Goal: Transaction & Acquisition: Obtain resource

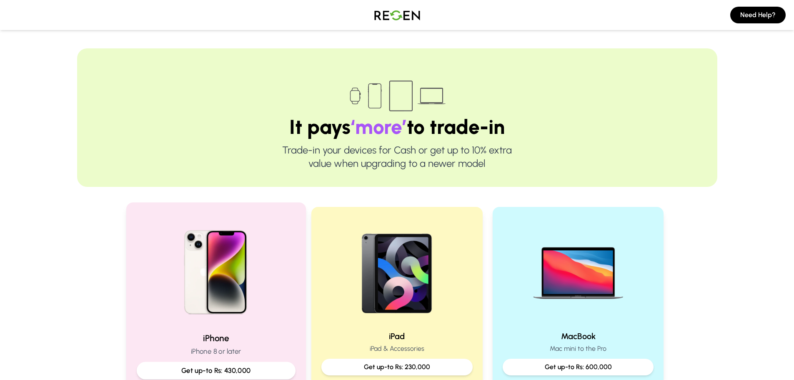
scroll to position [125, 0]
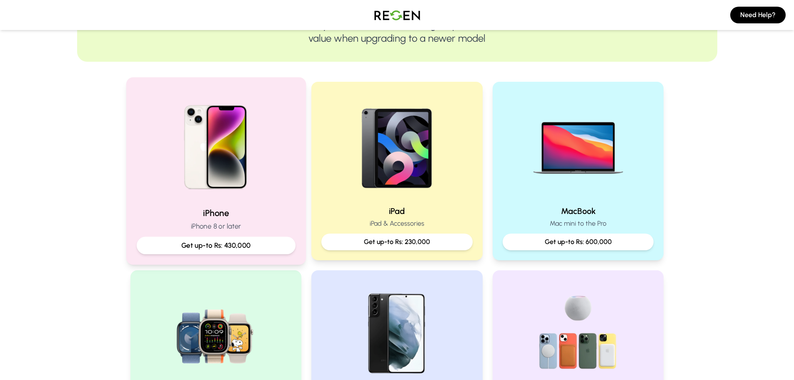
click at [243, 174] on img at bounding box center [216, 144] width 112 height 112
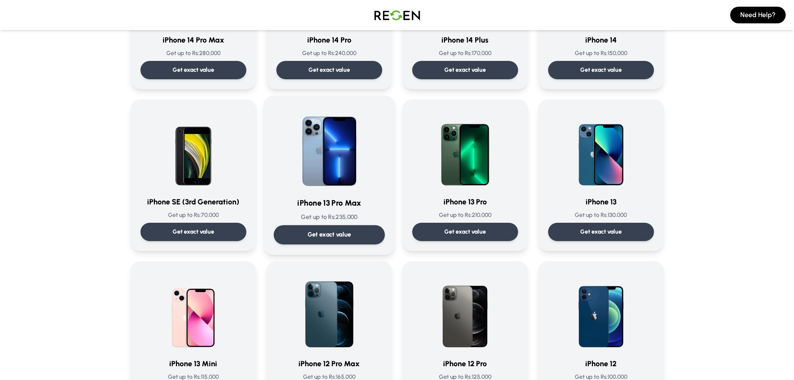
scroll to position [333, 0]
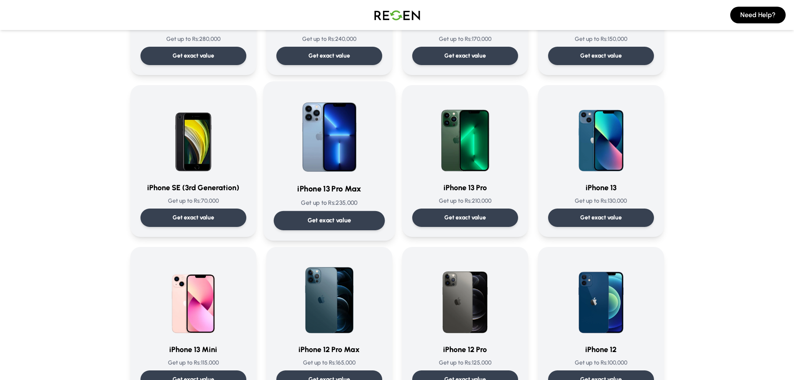
click at [337, 172] on img at bounding box center [329, 134] width 84 height 84
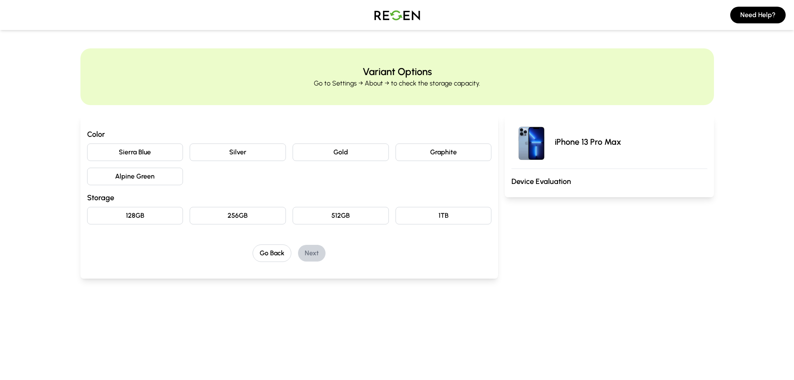
click at [225, 157] on button "Silver" at bounding box center [238, 152] width 96 height 18
click at [226, 215] on button "256GB" at bounding box center [238, 216] width 96 height 18
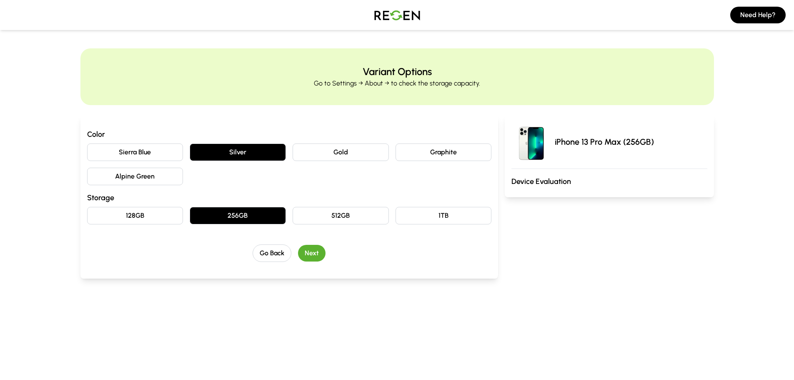
click at [313, 255] on button "Next" at bounding box center [312, 253] width 28 height 17
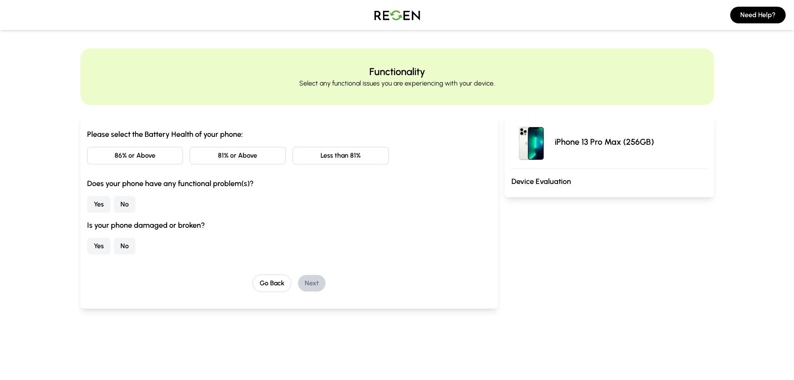
click at [158, 160] on button "86% or Above" at bounding box center [135, 156] width 96 height 18
click at [125, 209] on button "No" at bounding box center [125, 204] width 22 height 17
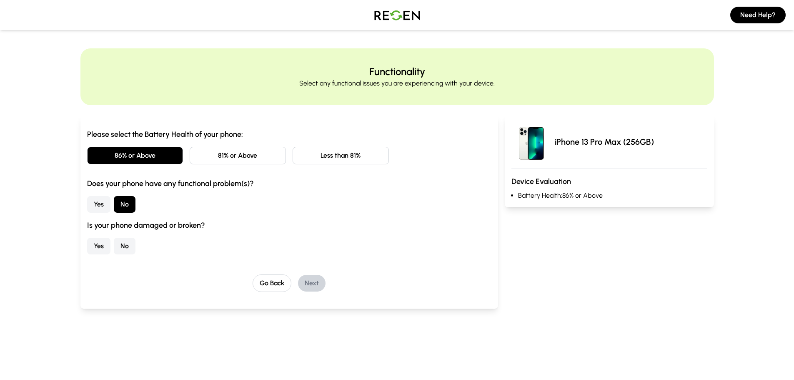
click at [125, 250] on button "No" at bounding box center [125, 246] width 22 height 17
click at [311, 285] on button "Next" at bounding box center [312, 283] width 28 height 17
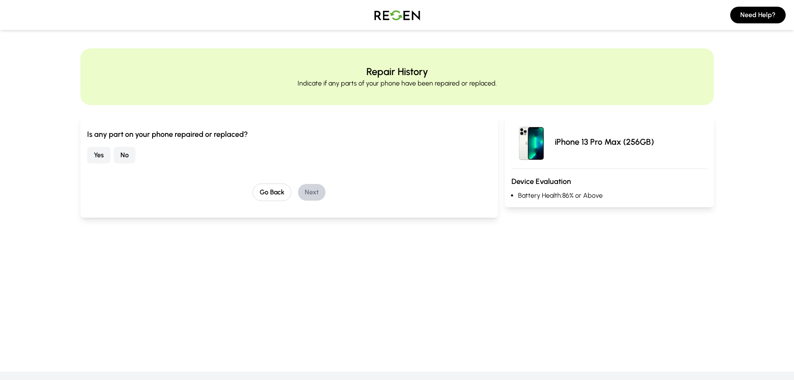
click at [107, 155] on button "Yes" at bounding box center [98, 155] width 23 height 17
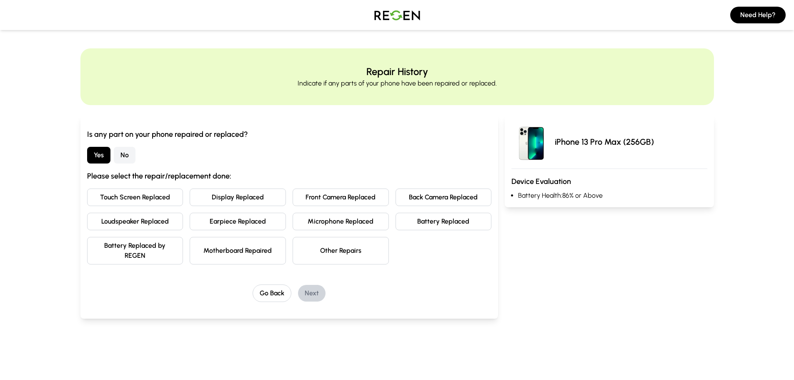
click at [155, 223] on button "Loudspeaker Replaced" at bounding box center [135, 222] width 96 height 18
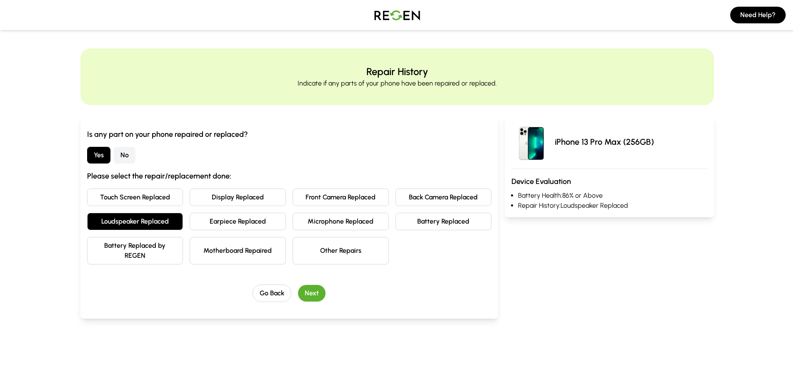
click at [309, 289] on button "Next" at bounding box center [312, 293] width 28 height 17
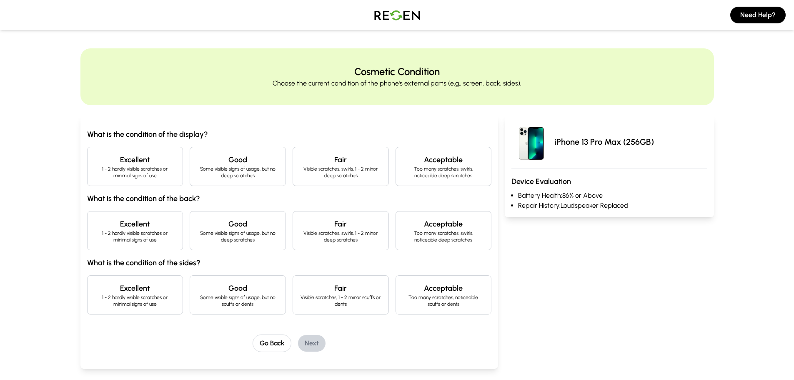
click at [138, 173] on p "1 - 2 hardly visible scratches or minimal signs of use" at bounding box center [135, 171] width 82 height 13
click at [147, 233] on p "1 - 2 hardly visible scratches or minimal signs of use" at bounding box center [135, 236] width 82 height 13
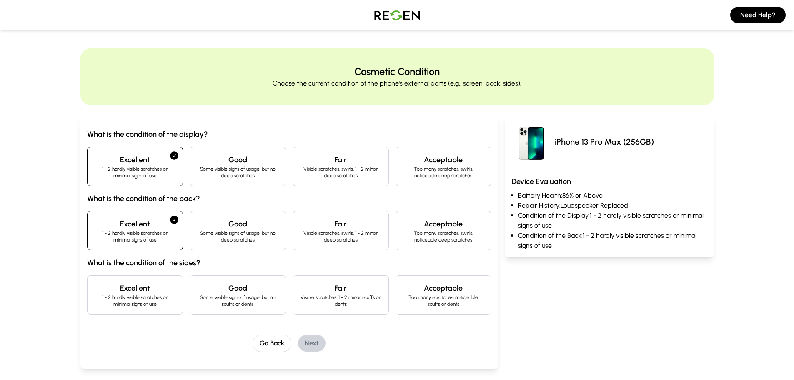
click at [225, 173] on p "Some visible signs of usage, but no deep scratches" at bounding box center [238, 171] width 82 height 13
click at [229, 228] on h4 "Good" at bounding box center [238, 224] width 82 height 12
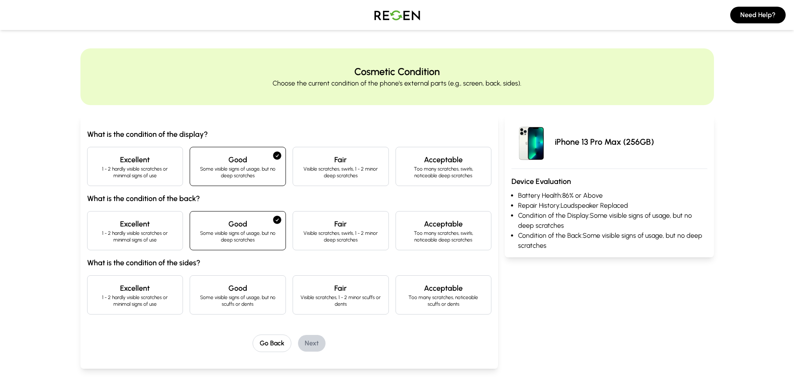
click at [232, 294] on p "Some visible signs of usage, but no scuffs or dents" at bounding box center [238, 300] width 82 height 13
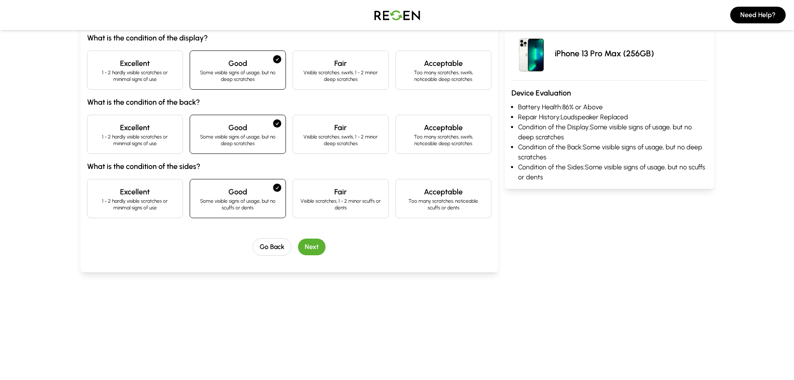
scroll to position [83, 0]
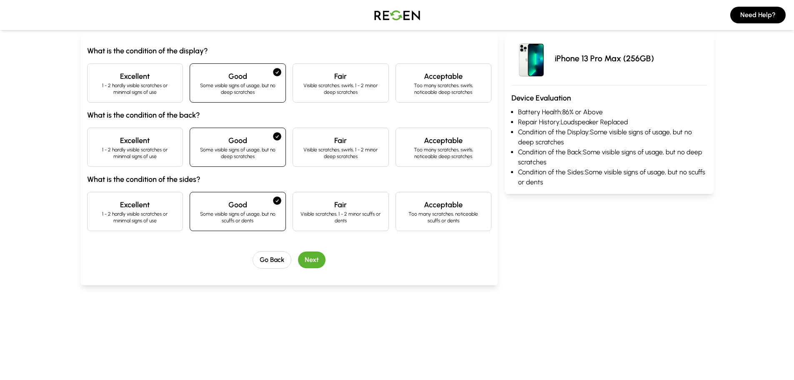
click at [310, 258] on button "Next" at bounding box center [312, 259] width 28 height 17
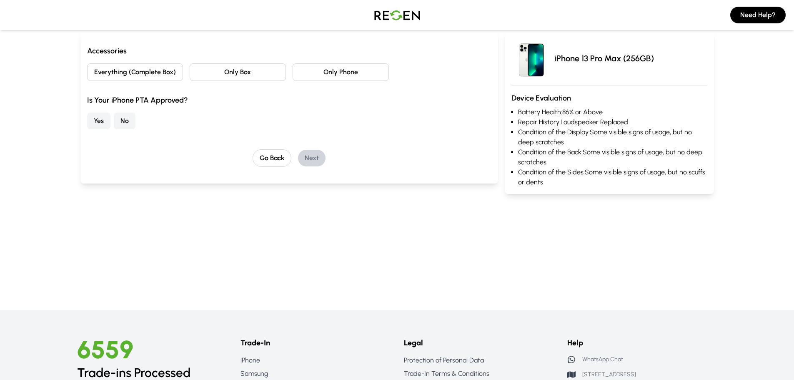
click at [117, 117] on button "No" at bounding box center [125, 121] width 22 height 17
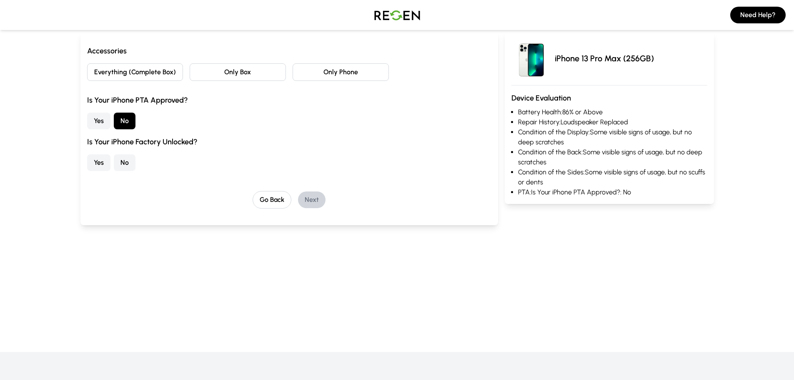
click at [93, 163] on button "Yes" at bounding box center [98, 162] width 23 height 17
click at [164, 72] on button "Everything (Complete Box)" at bounding box center [135, 72] width 96 height 18
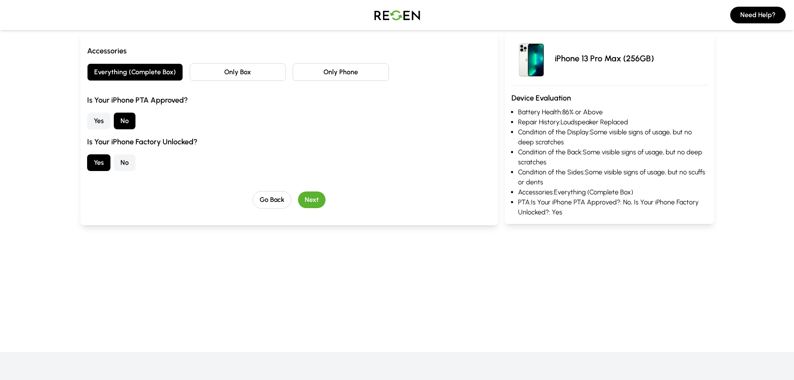
click at [311, 202] on button "Next" at bounding box center [312, 199] width 28 height 17
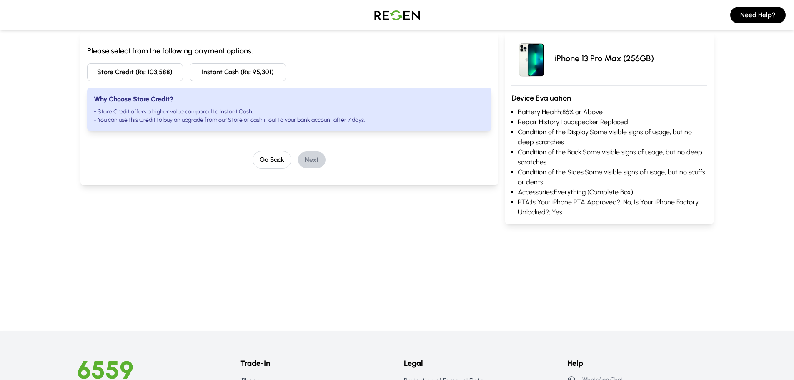
scroll to position [89, 0]
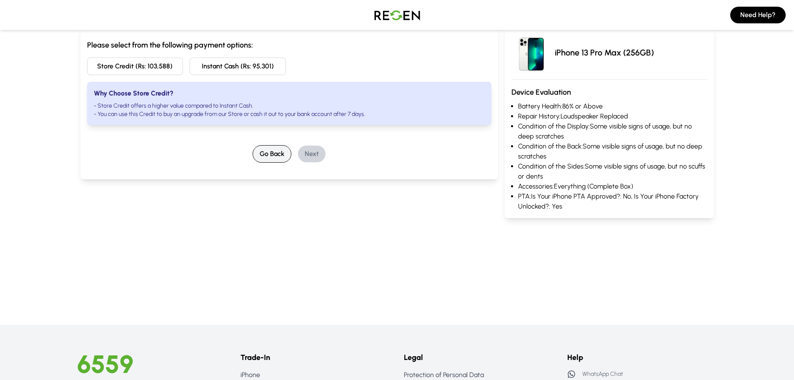
click at [266, 148] on button "Go Back" at bounding box center [272, 154] width 39 height 18
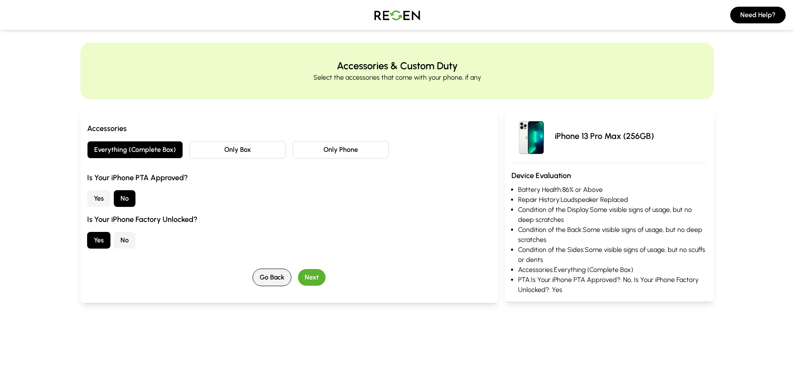
scroll to position [0, 0]
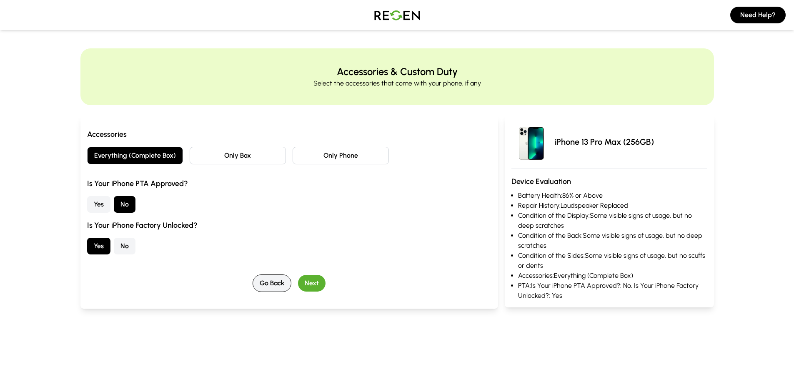
click at [270, 282] on button "Go Back" at bounding box center [272, 283] width 39 height 18
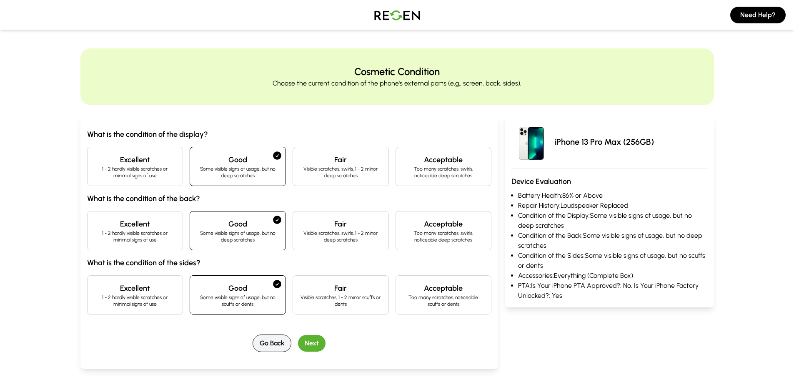
click at [280, 337] on button "Go Back" at bounding box center [272, 343] width 39 height 18
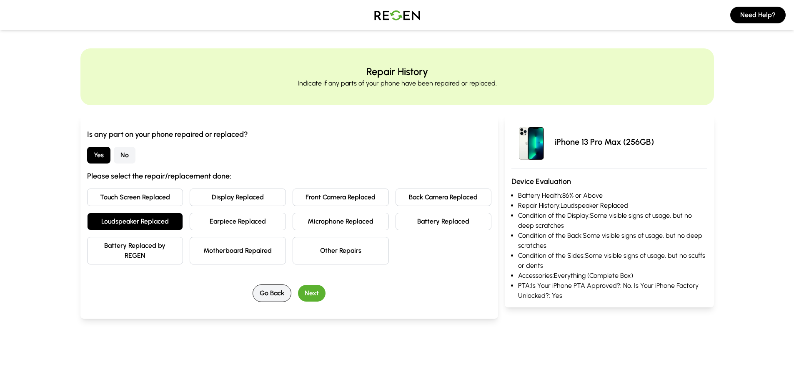
click at [278, 295] on button "Go Back" at bounding box center [272, 293] width 39 height 18
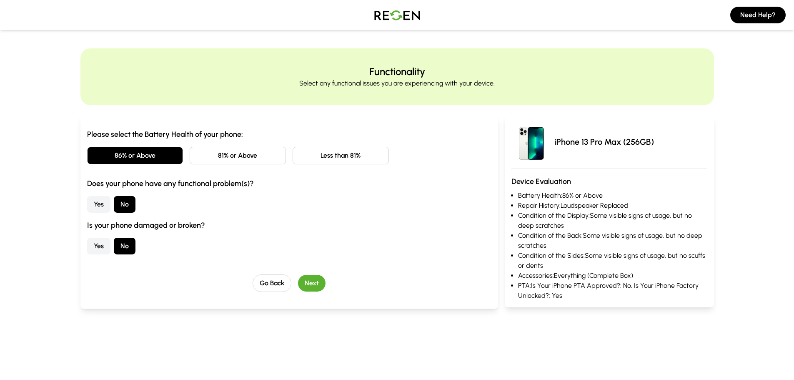
click at [260, 153] on button "81% or Above" at bounding box center [238, 156] width 96 height 18
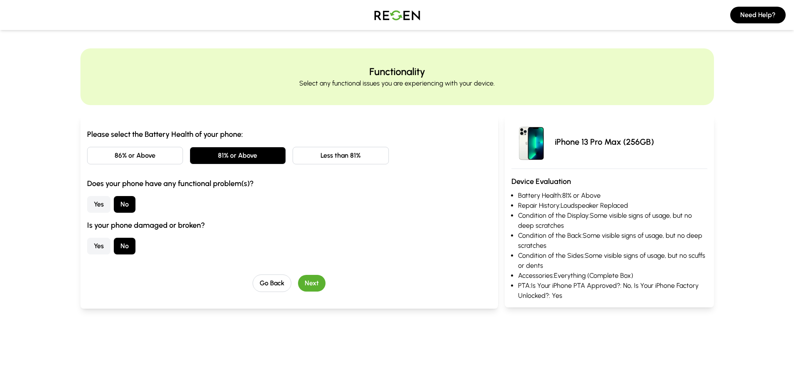
click at [304, 277] on button "Next" at bounding box center [312, 283] width 28 height 17
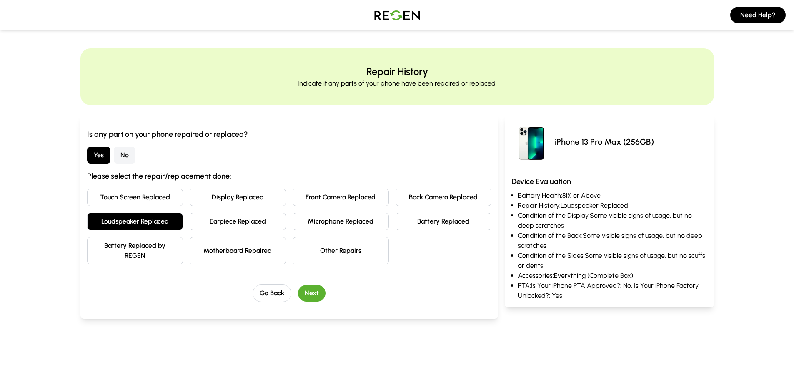
click at [304, 293] on button "Next" at bounding box center [312, 293] width 28 height 17
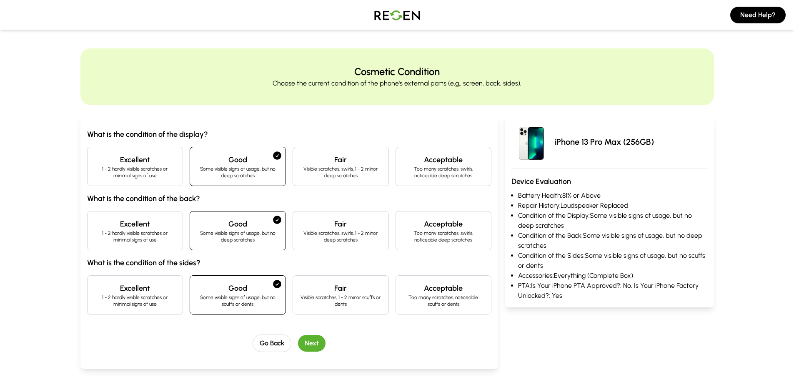
click at [318, 346] on button "Next" at bounding box center [312, 343] width 28 height 17
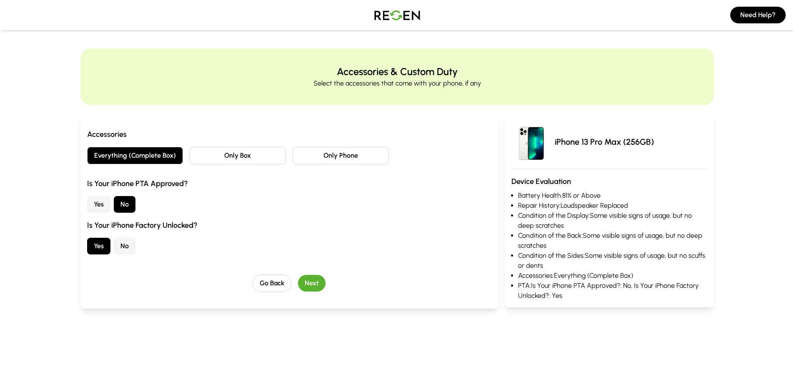
click at [318, 284] on button "Next" at bounding box center [312, 283] width 28 height 17
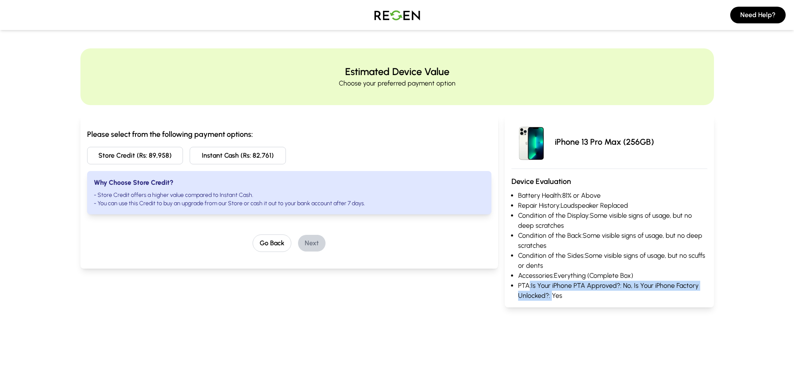
drag, startPoint x: 549, startPoint y: 293, endPoint x: 529, endPoint y: 282, distance: 23.1
click at [529, 282] on li "PTA: Is Your iPhone PTA Approved?: No, Is Your iPhone Factory Unlocked?: Yes" at bounding box center [612, 290] width 189 height 20
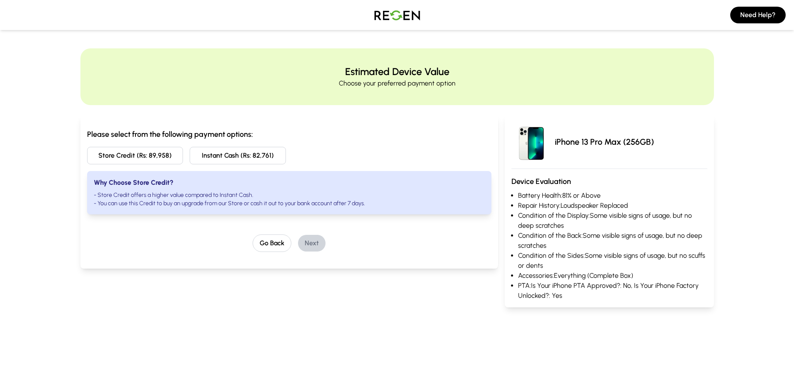
click at [543, 221] on li "Condition of the Display: Some visible signs of usage, but no deep scratches" at bounding box center [612, 220] width 189 height 20
click at [253, 160] on button "Instant Cash (Rs: 82,761)" at bounding box center [238, 156] width 96 height 18
click at [260, 157] on button "Instant Cash (Rs: 82,761)" at bounding box center [238, 156] width 96 height 18
